Goal: Task Accomplishment & Management: Use online tool/utility

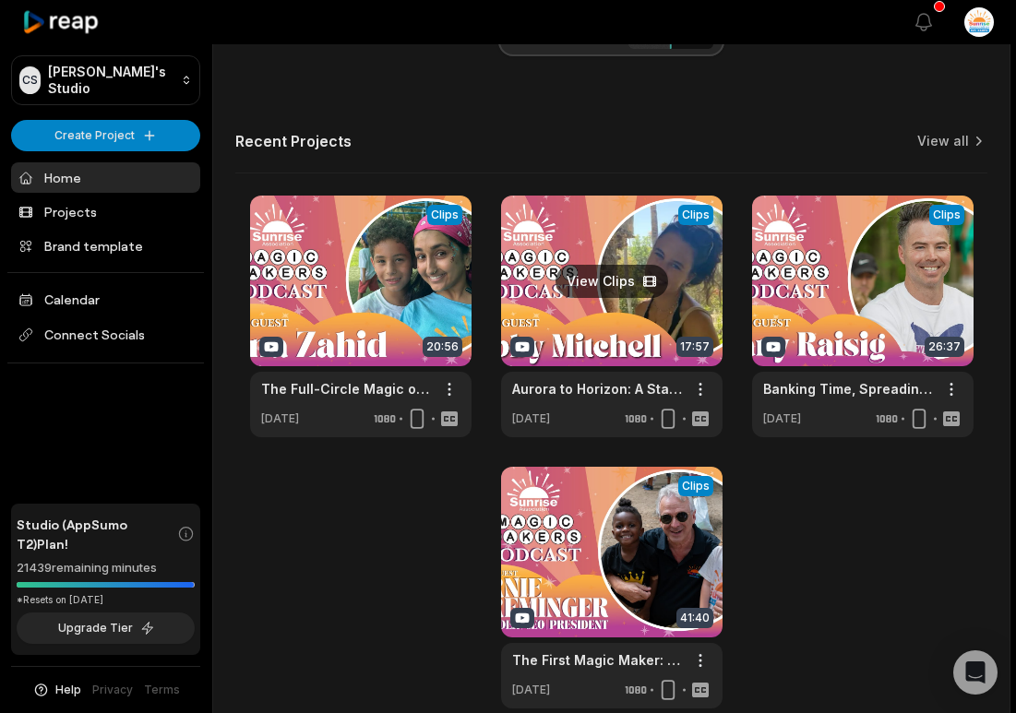
scroll to position [656, 0]
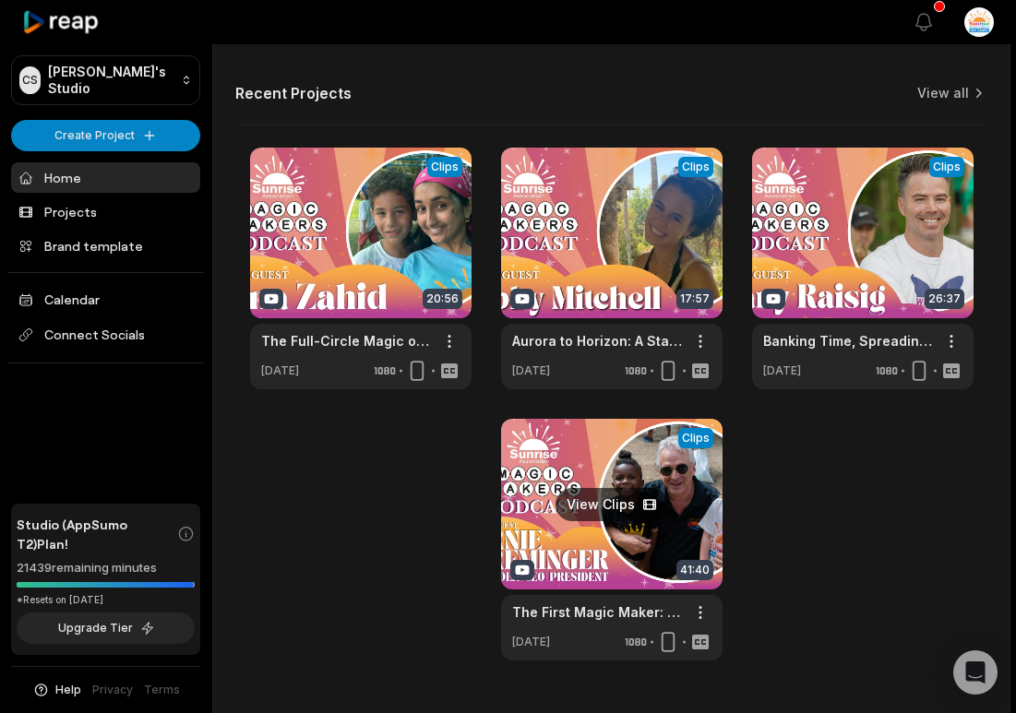
click at [625, 494] on link at bounding box center [611, 540] width 221 height 242
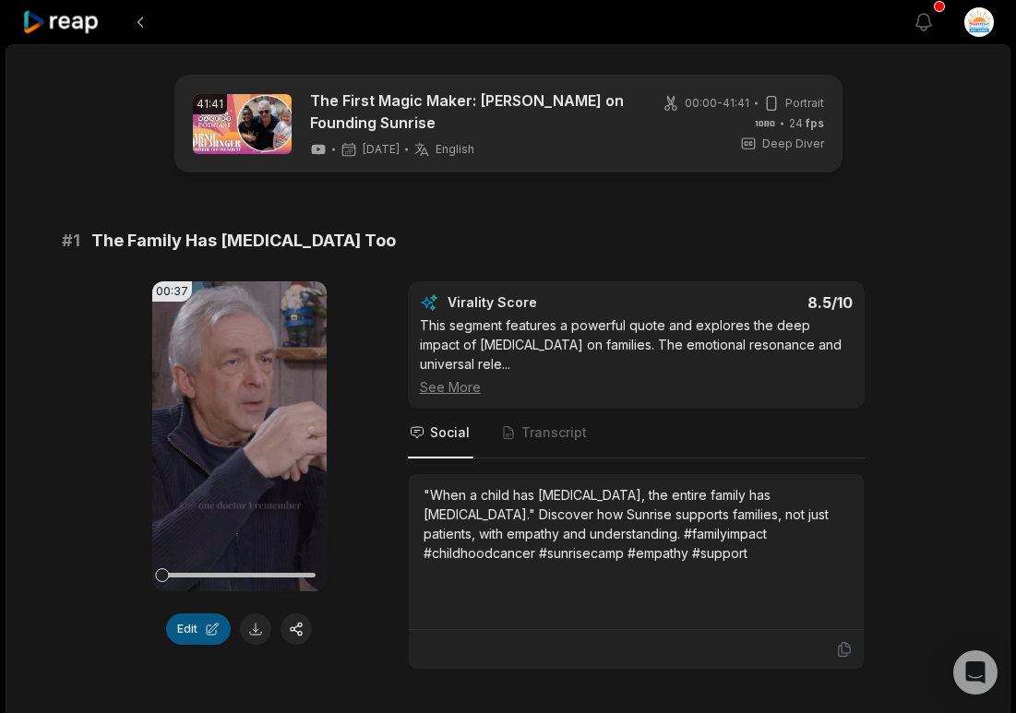
click at [185, 638] on button "Edit" at bounding box center [198, 628] width 65 height 31
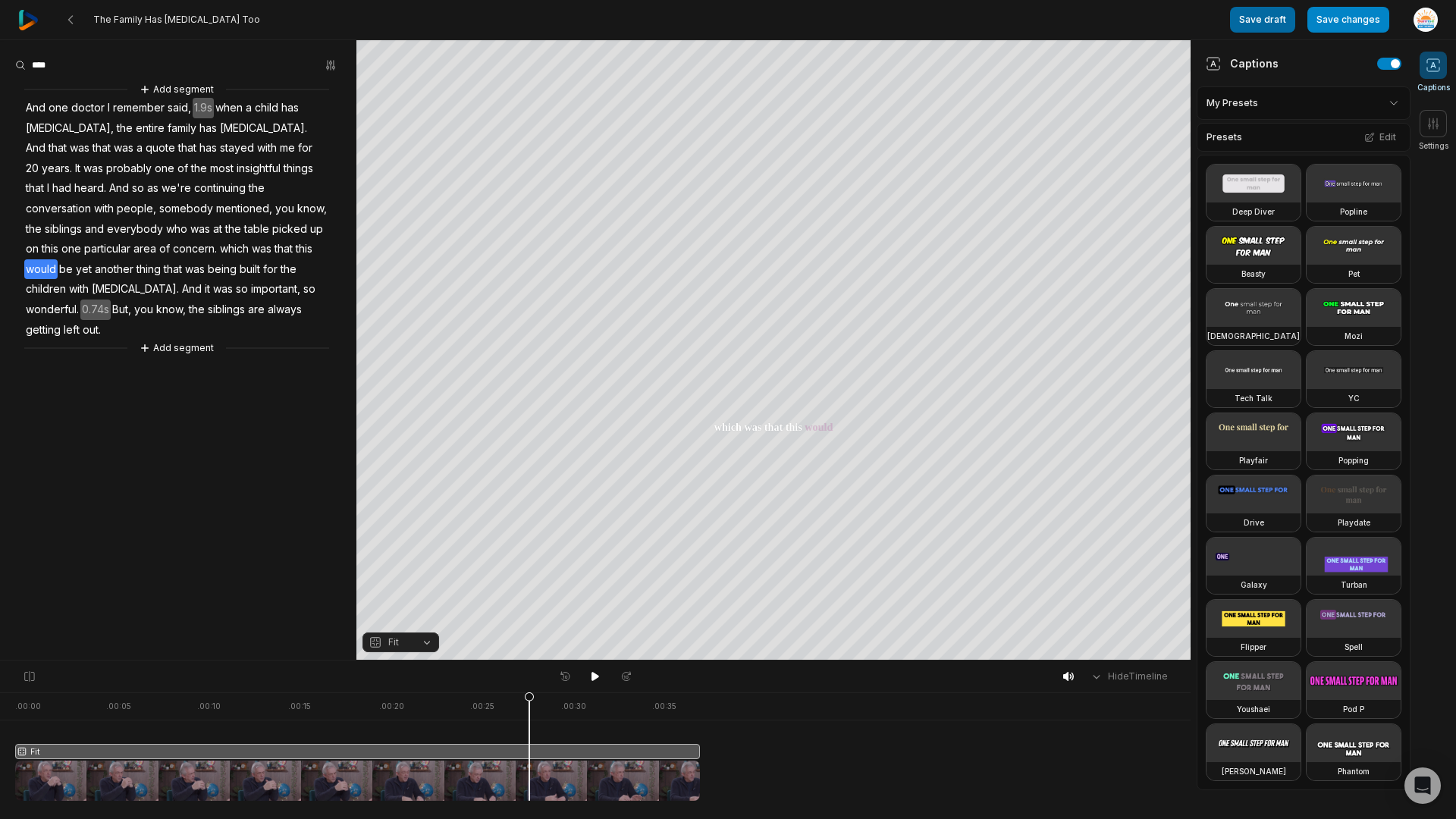
click at [846, 29] on button "Save draft" at bounding box center [1262, 19] width 65 height 25
click at [846, 27] on button "Save changes" at bounding box center [1348, 19] width 82 height 25
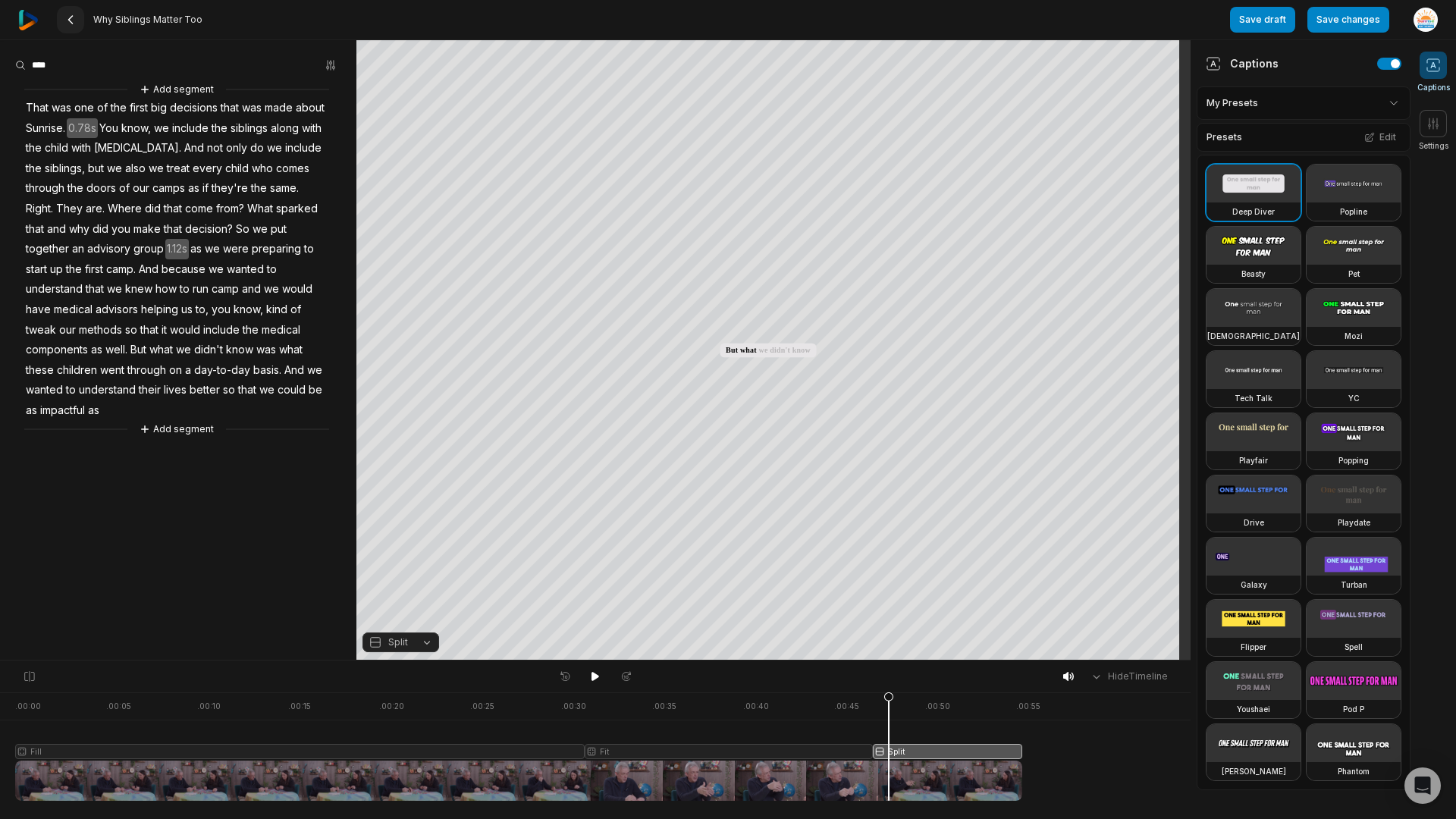
click at [81, 25] on button at bounding box center [70, 19] width 27 height 27
